Goal: Task Accomplishment & Management: Complete application form

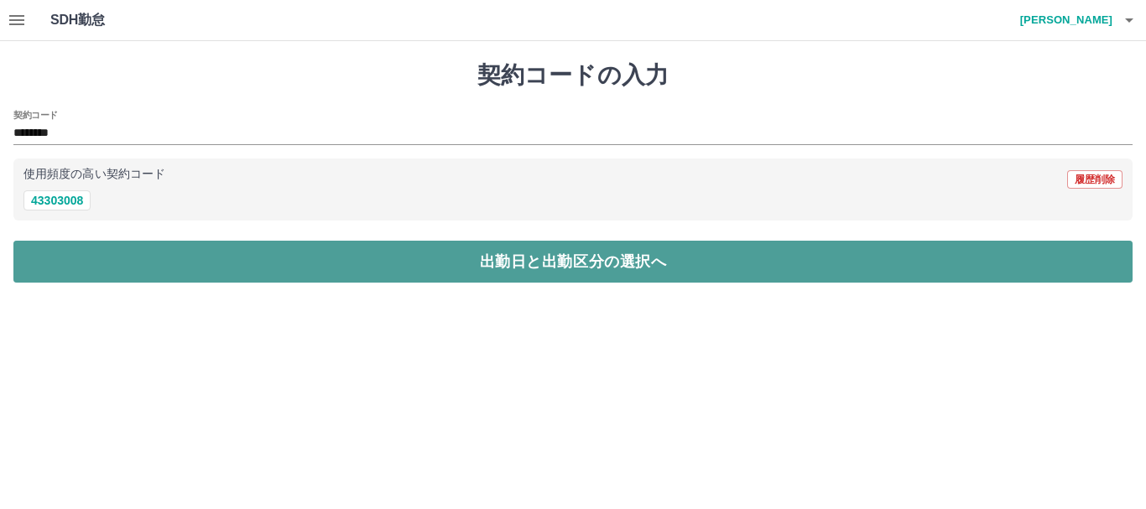
click at [552, 264] on button "出勤日と出勤区分の選択へ" at bounding box center [572, 262] width 1119 height 42
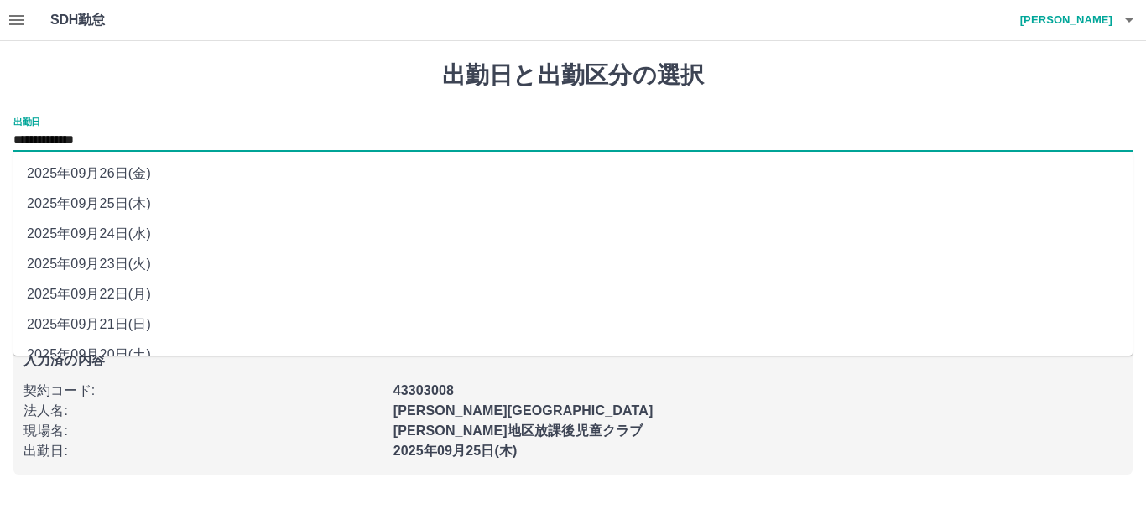
click at [78, 139] on input "**********" at bounding box center [572, 140] width 1119 height 21
click at [101, 236] on li "2025年09月24日(水)" at bounding box center [572, 234] width 1119 height 30
type input "**********"
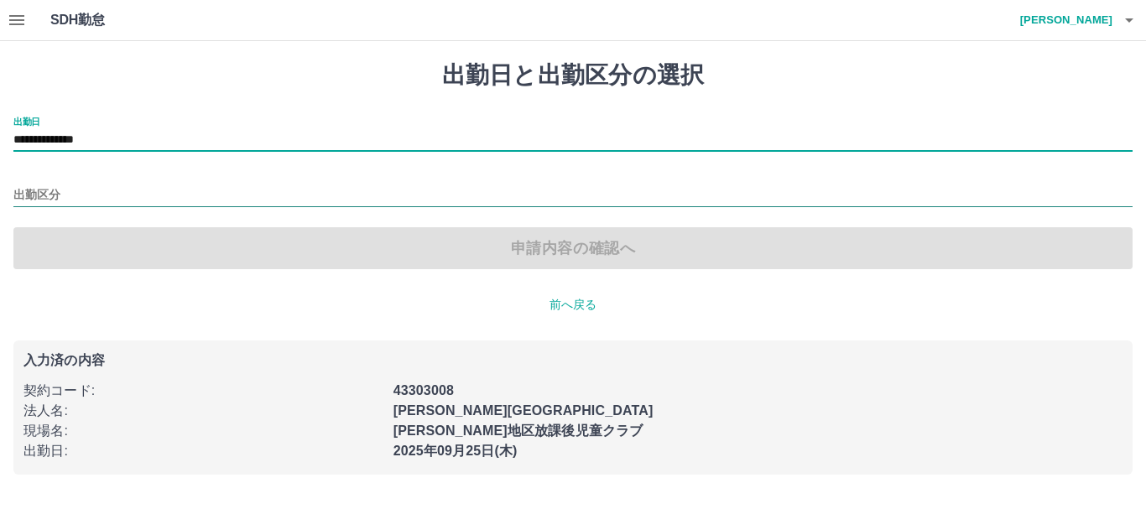
click at [44, 195] on input "出勤区分" at bounding box center [572, 195] width 1119 height 21
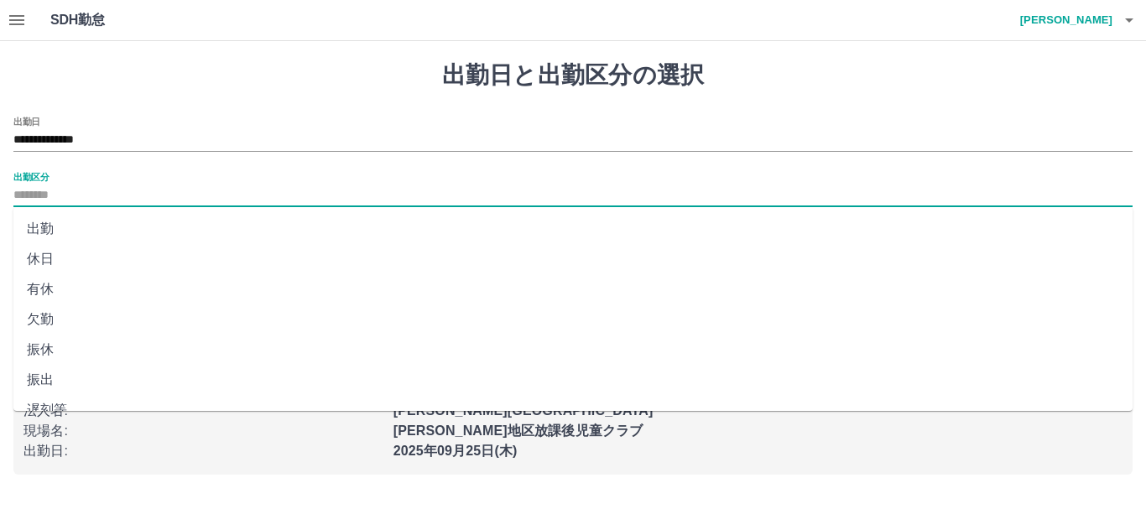
click at [37, 226] on li "出勤" at bounding box center [572, 229] width 1119 height 30
type input "**"
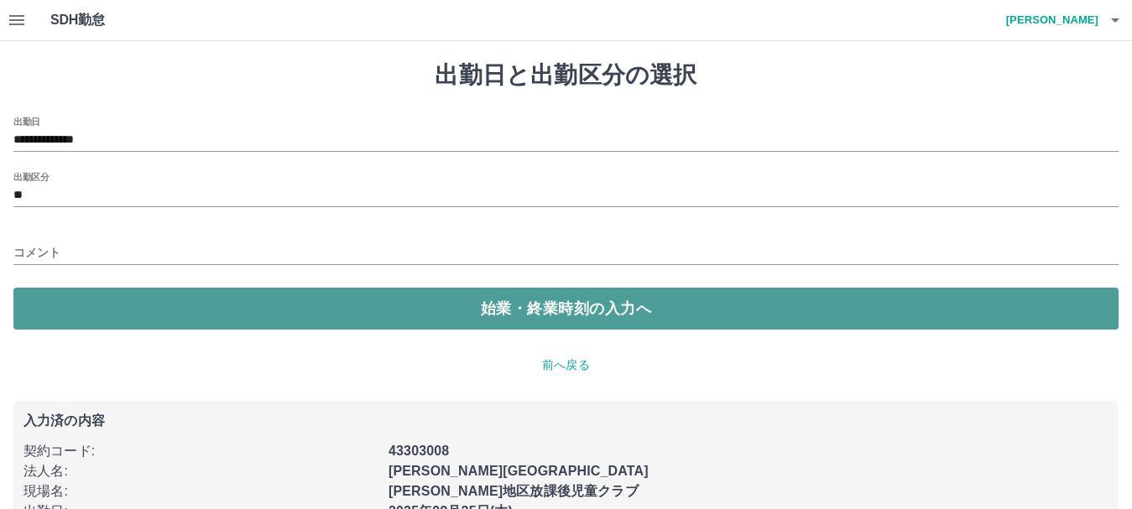
click at [530, 313] on button "始業・終業時刻の入力へ" at bounding box center [565, 309] width 1105 height 42
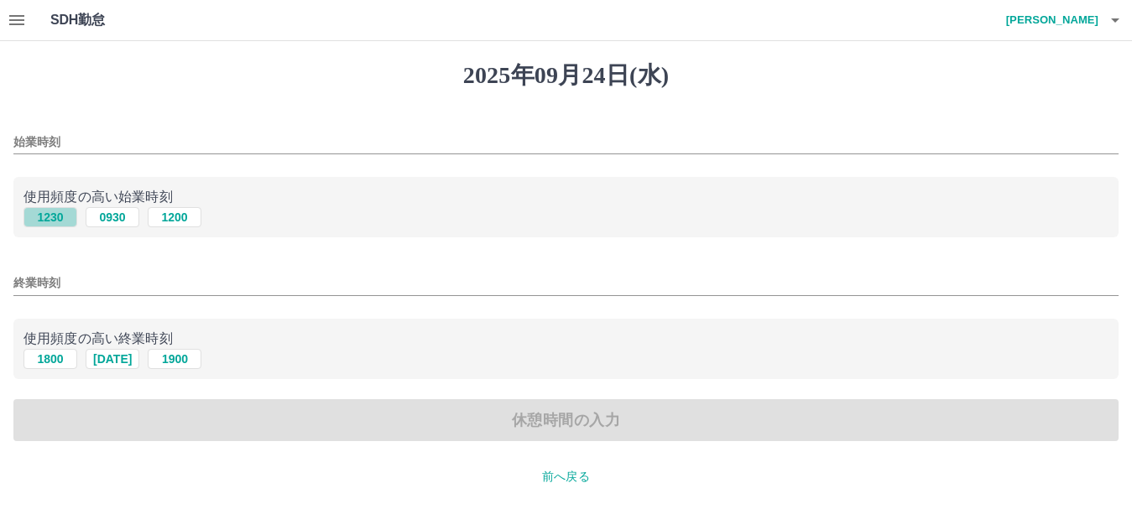
click at [48, 213] on button "1230" at bounding box center [50, 217] width 54 height 20
type input "****"
click at [65, 362] on button "1800" at bounding box center [50, 359] width 54 height 20
type input "****"
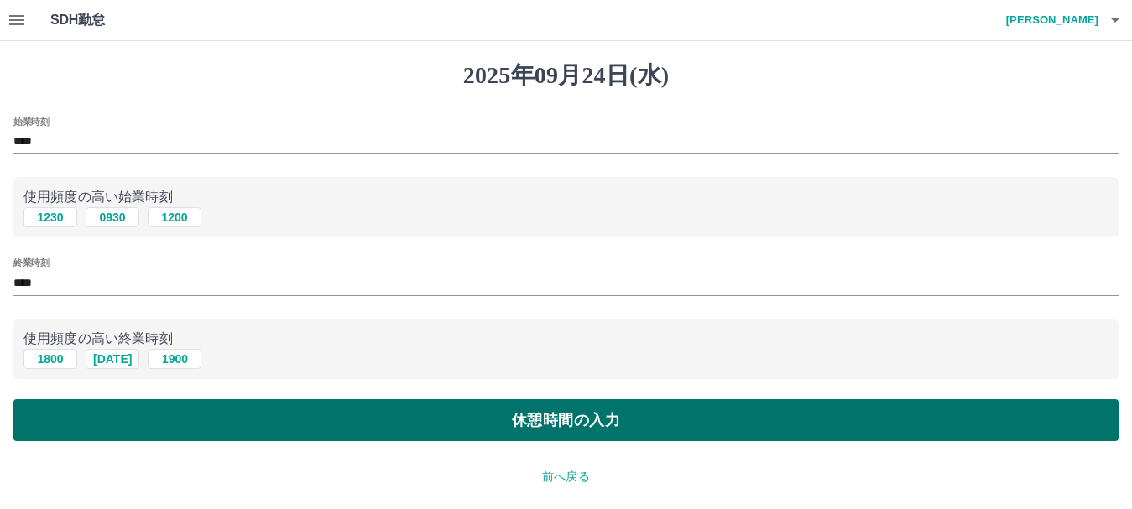
click at [570, 425] on button "休憩時間の入力" at bounding box center [565, 420] width 1105 height 42
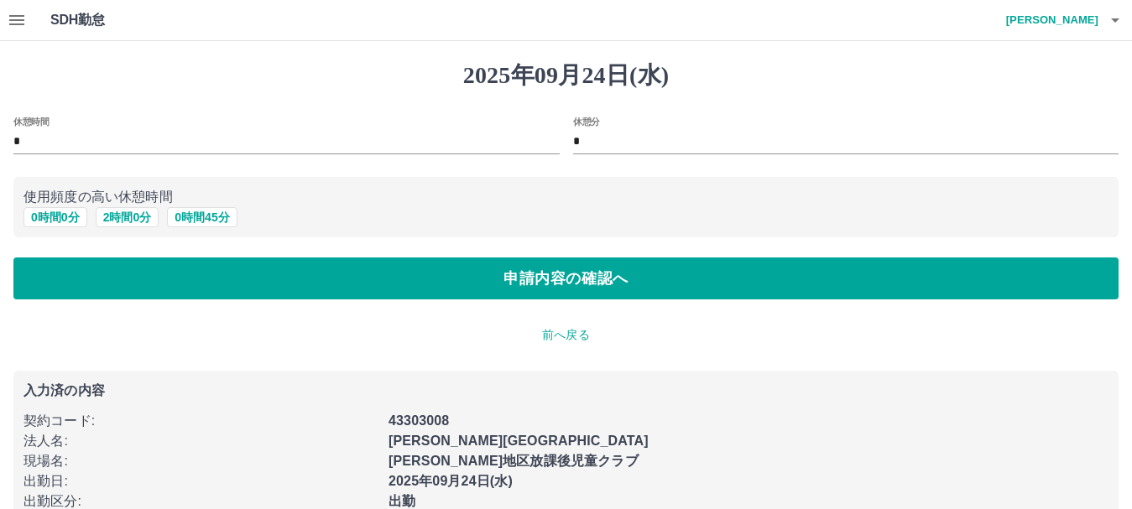
scroll to position [77, 0]
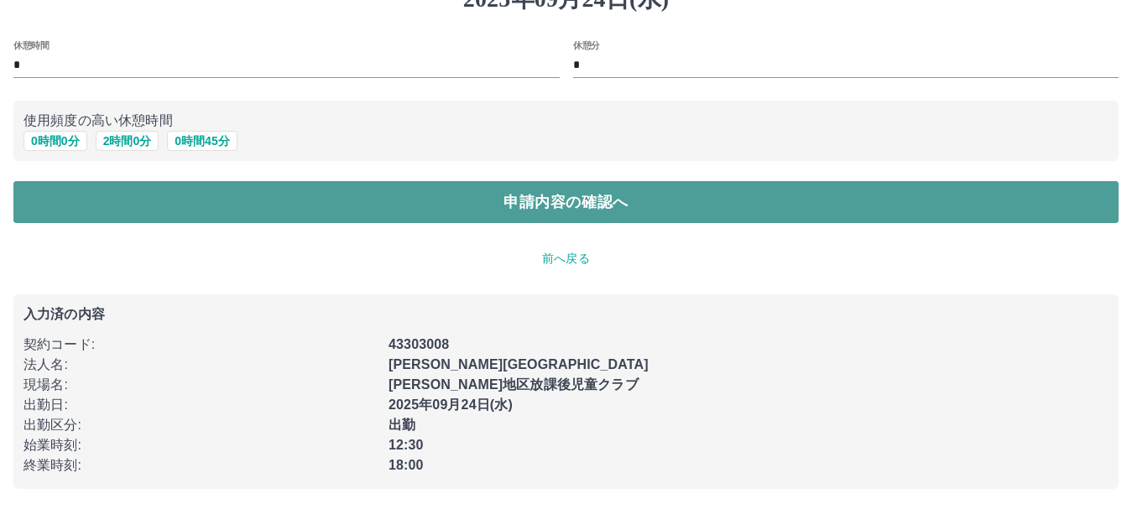
click at [515, 194] on button "申請内容の確認へ" at bounding box center [565, 202] width 1105 height 42
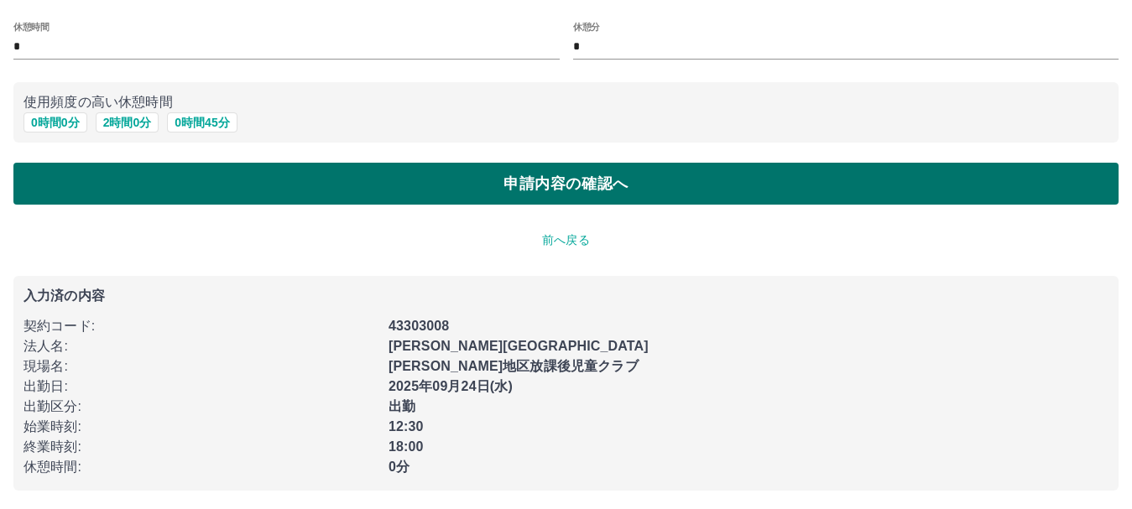
scroll to position [97, 0]
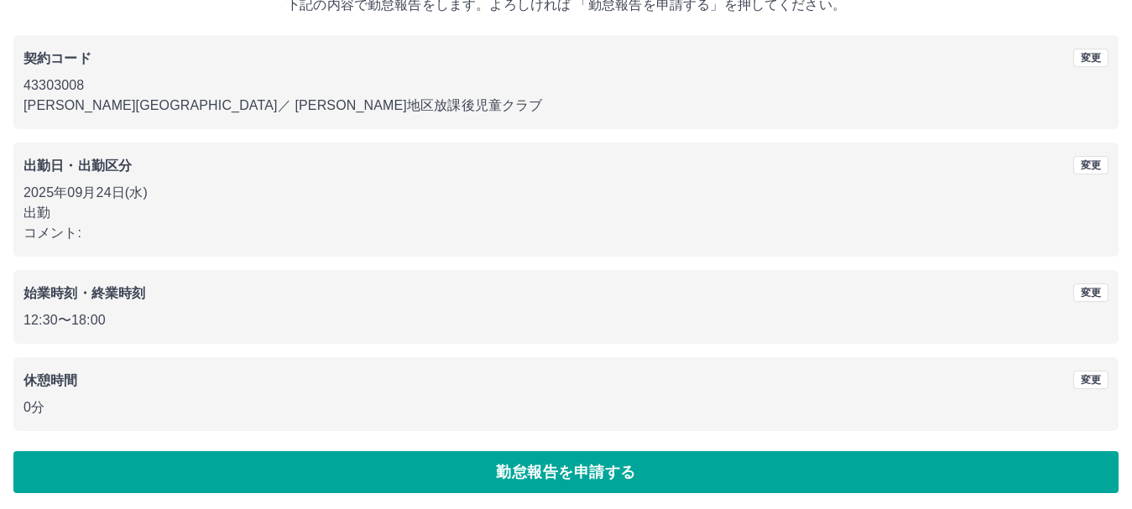
scroll to position [119, 0]
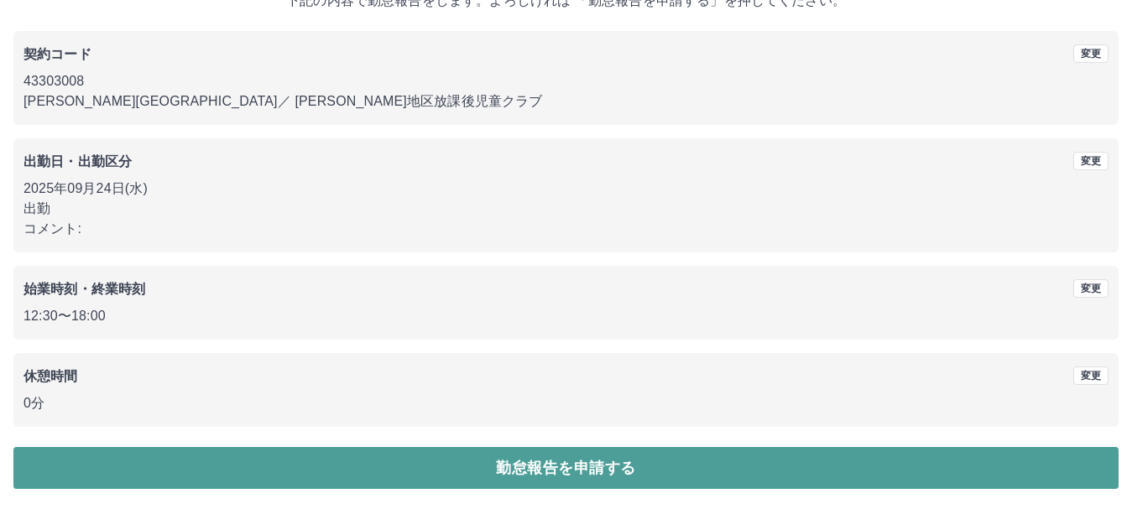
click at [498, 470] on button "勤怠報告を申請する" at bounding box center [565, 468] width 1105 height 42
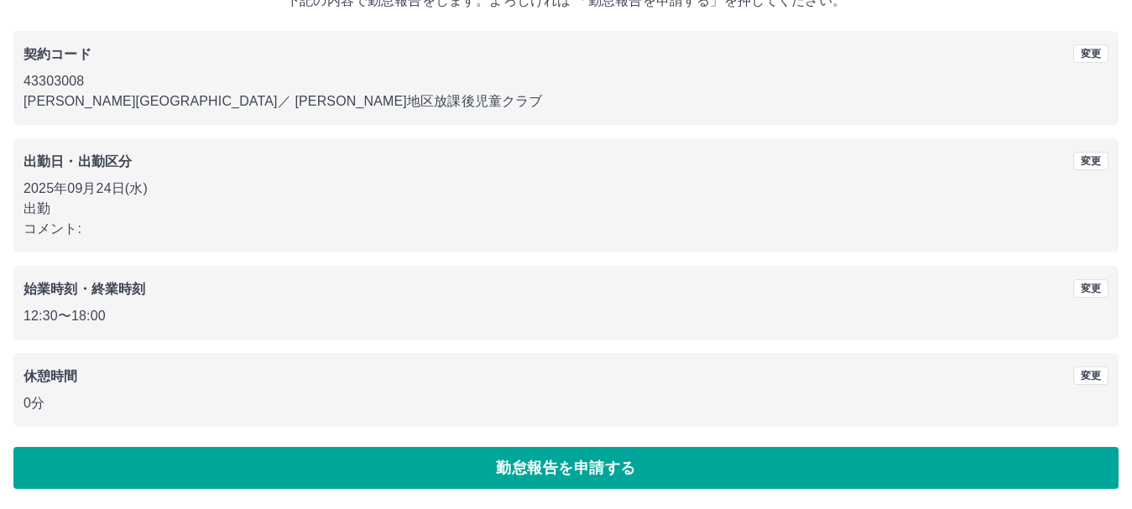
scroll to position [13, 0]
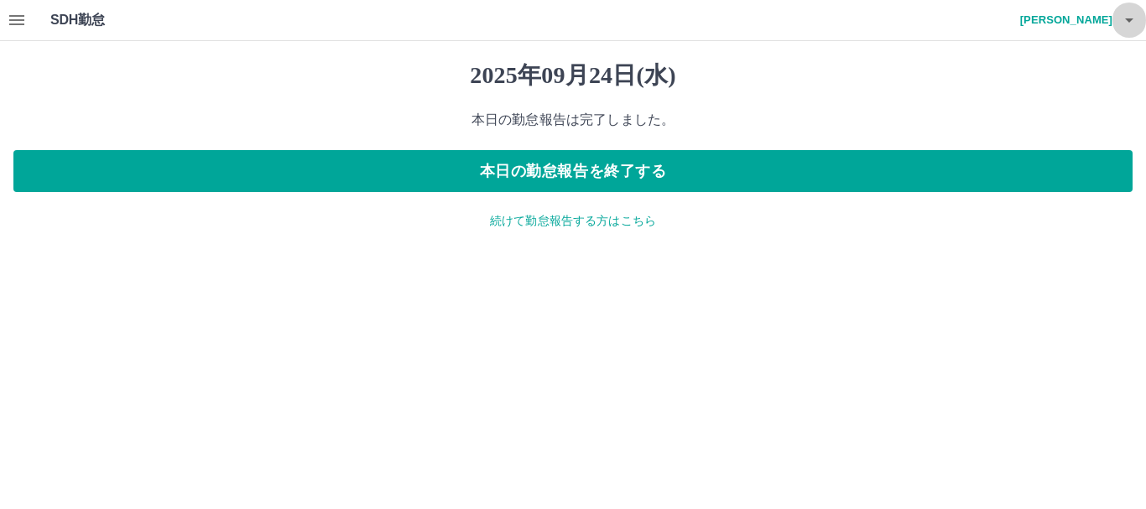
click at [1129, 22] on icon "button" at bounding box center [1129, 20] width 8 height 4
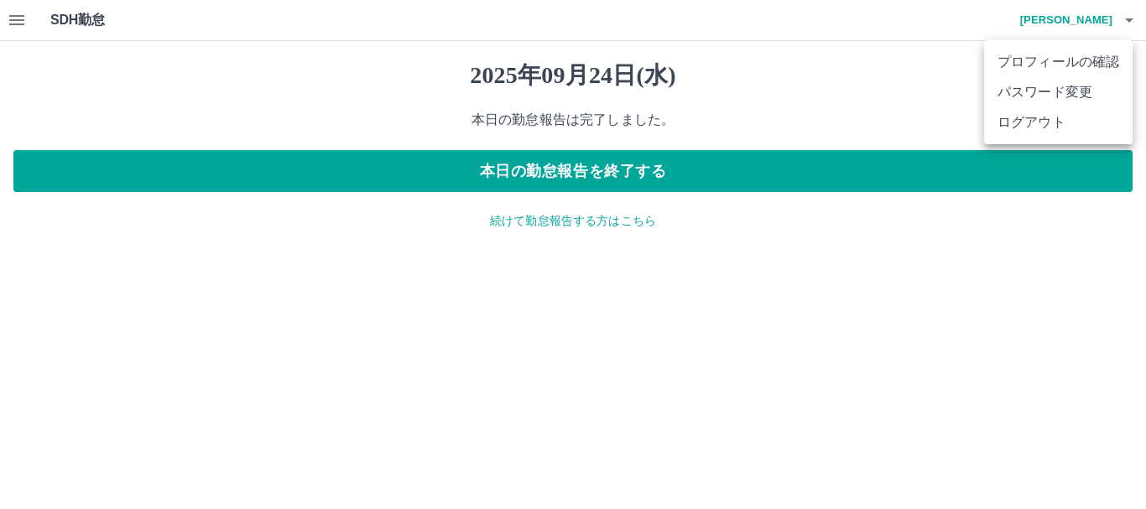
click at [1074, 123] on li "ログアウト" at bounding box center [1058, 122] width 149 height 30
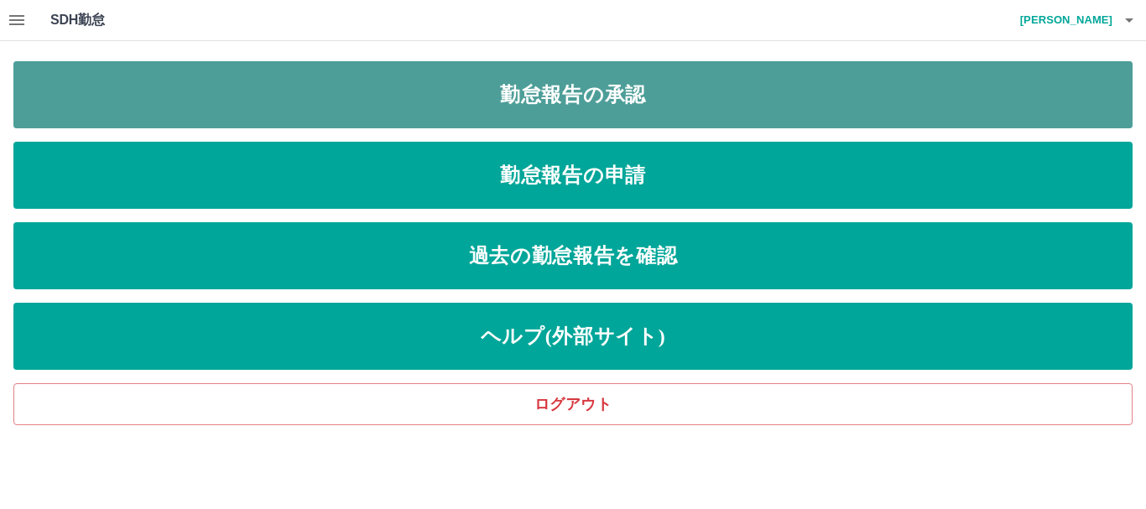
click at [611, 90] on link "勤怠報告の承認" at bounding box center [572, 94] width 1119 height 67
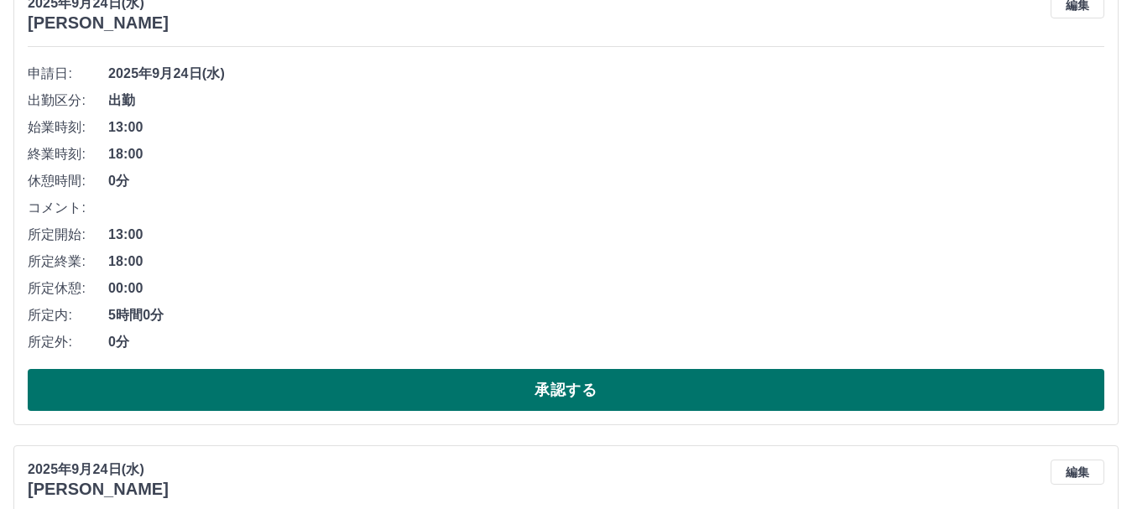
scroll to position [252, 0]
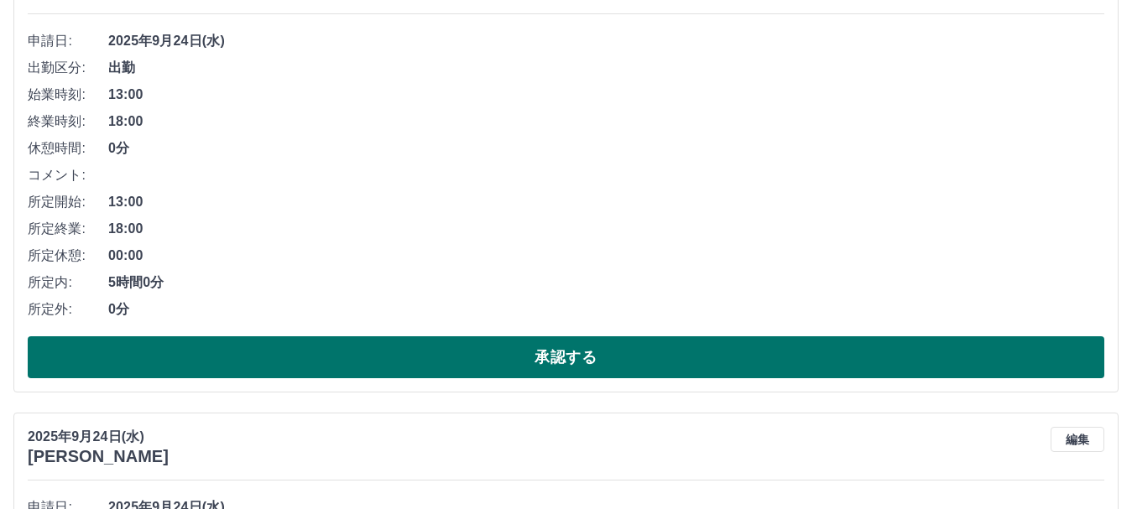
click at [573, 361] on button "承認する" at bounding box center [566, 357] width 1076 height 42
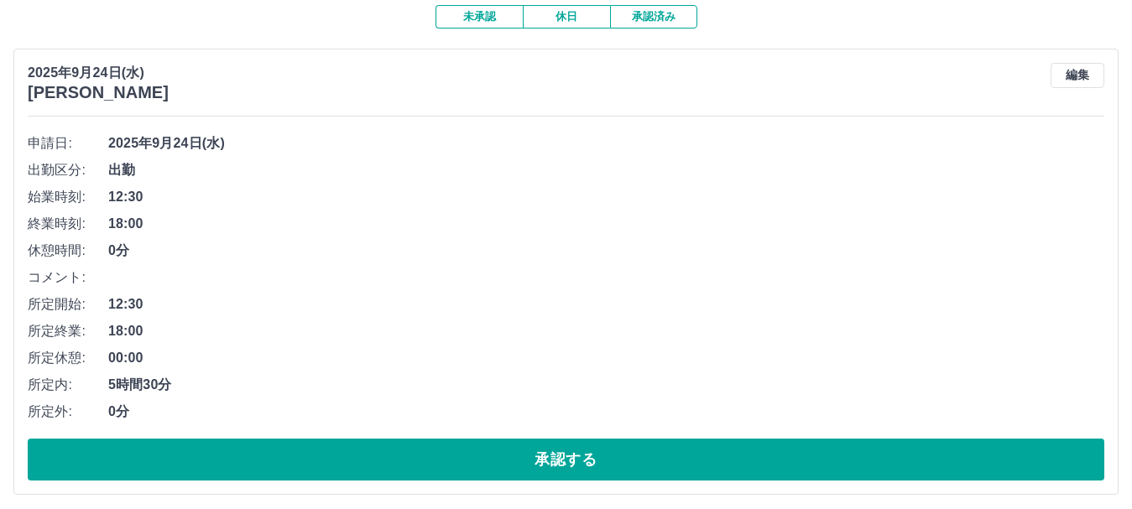
scroll to position [157, 0]
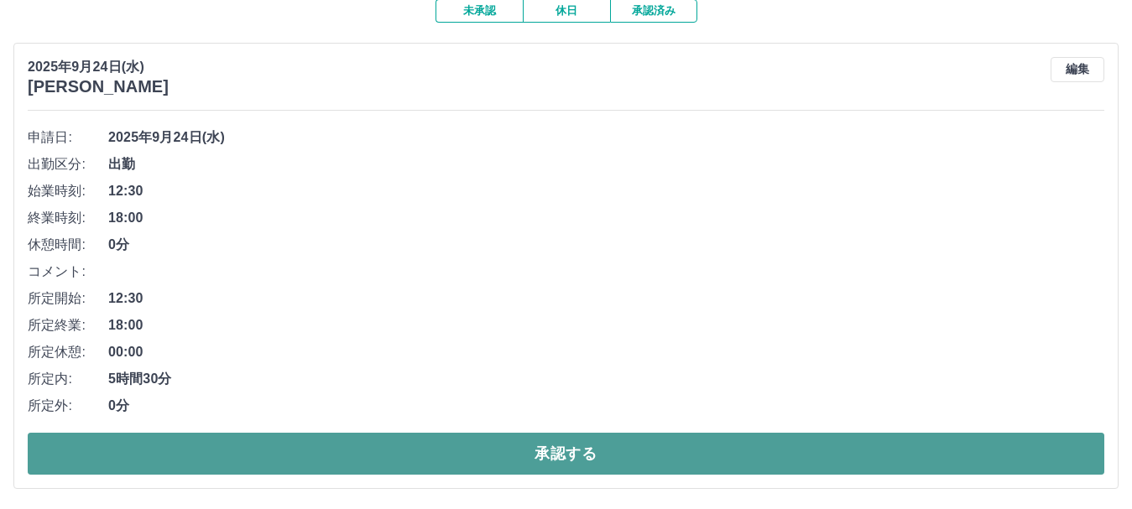
click at [511, 452] on button "承認する" at bounding box center [566, 454] width 1076 height 42
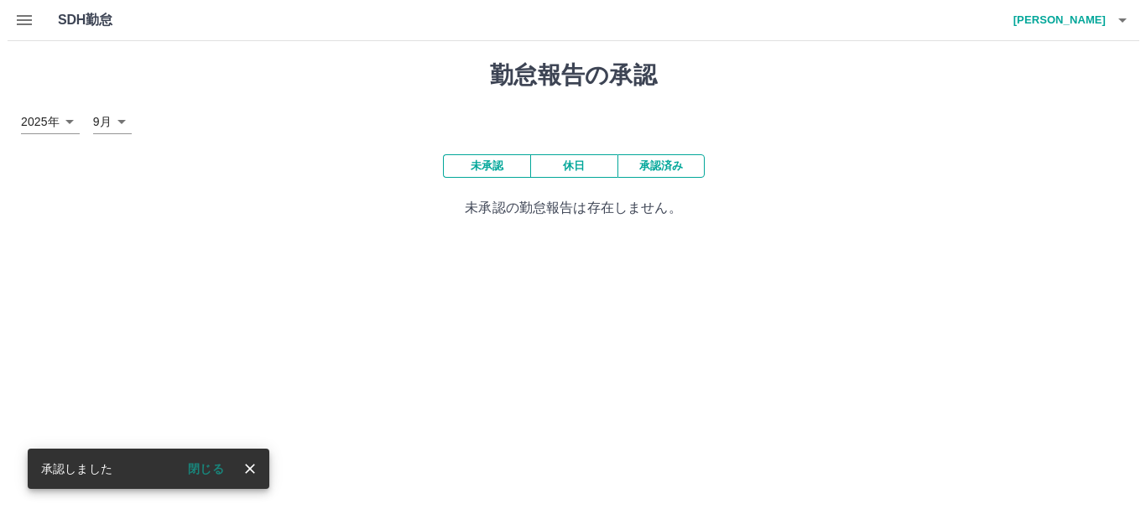
scroll to position [0, 0]
click at [1131, 18] on icon "button" at bounding box center [1129, 20] width 20 height 20
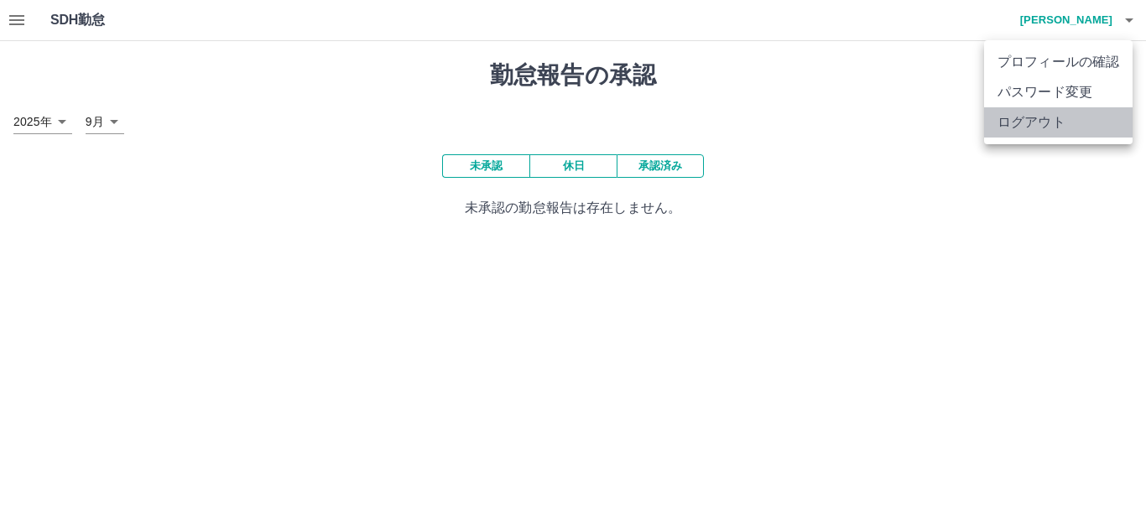
click at [1040, 126] on li "ログアウト" at bounding box center [1058, 122] width 149 height 30
